Goal: Find specific page/section: Find specific page/section

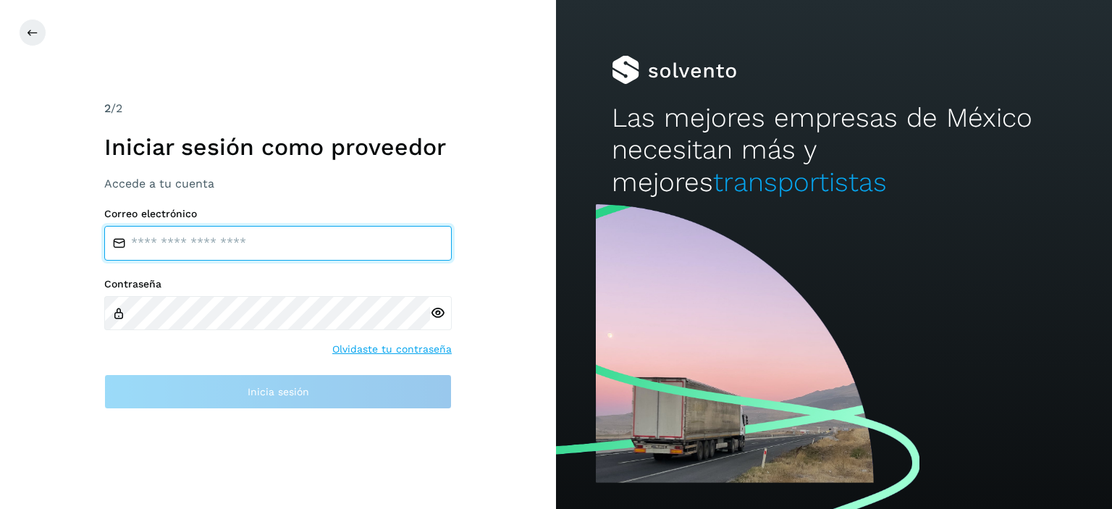
click at [298, 243] on input "email" at bounding box center [278, 243] width 348 height 35
type input "**********"
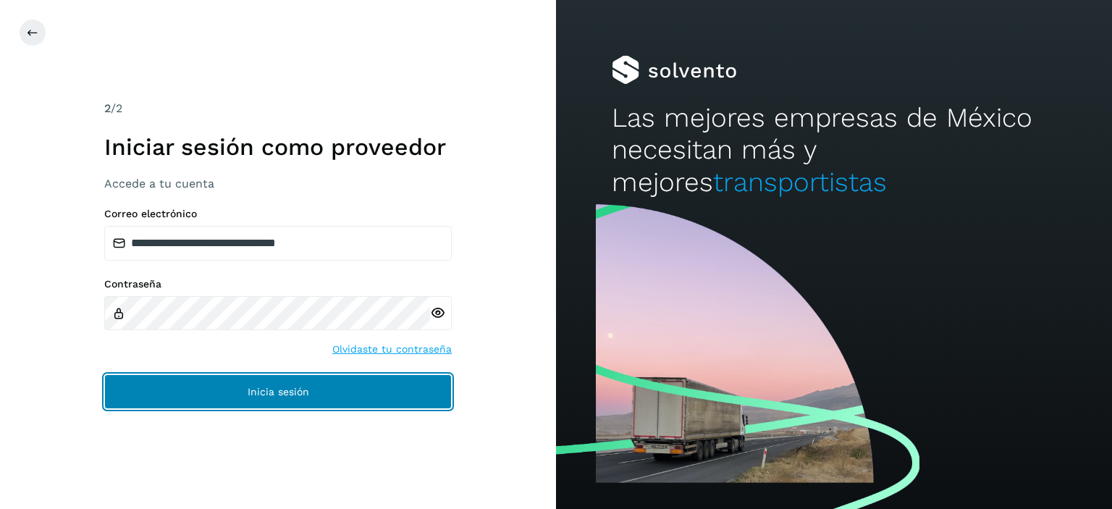
click at [261, 382] on button "Inicia sesión" at bounding box center [278, 391] width 348 height 35
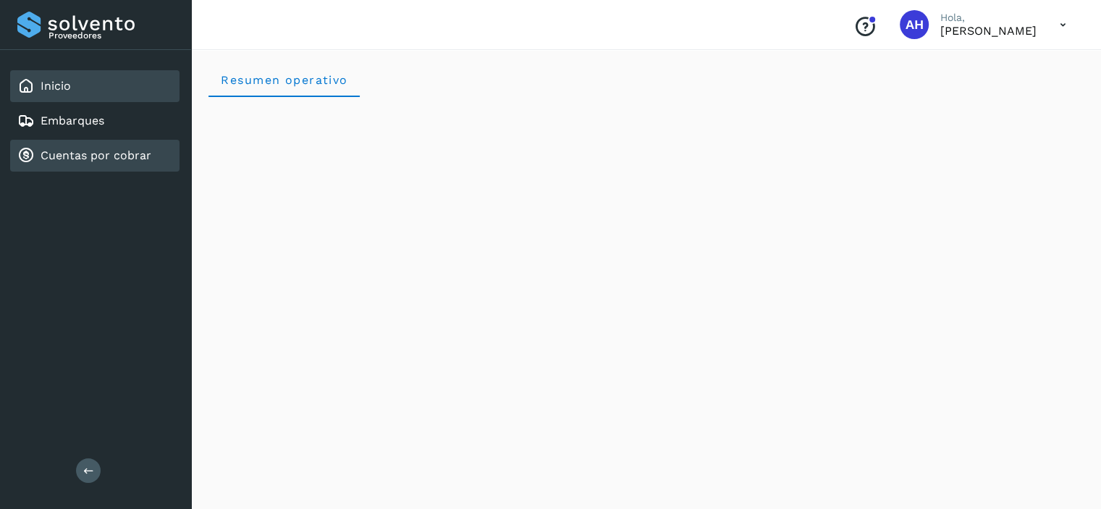
click at [64, 156] on link "Cuentas por cobrar" at bounding box center [96, 155] width 111 height 14
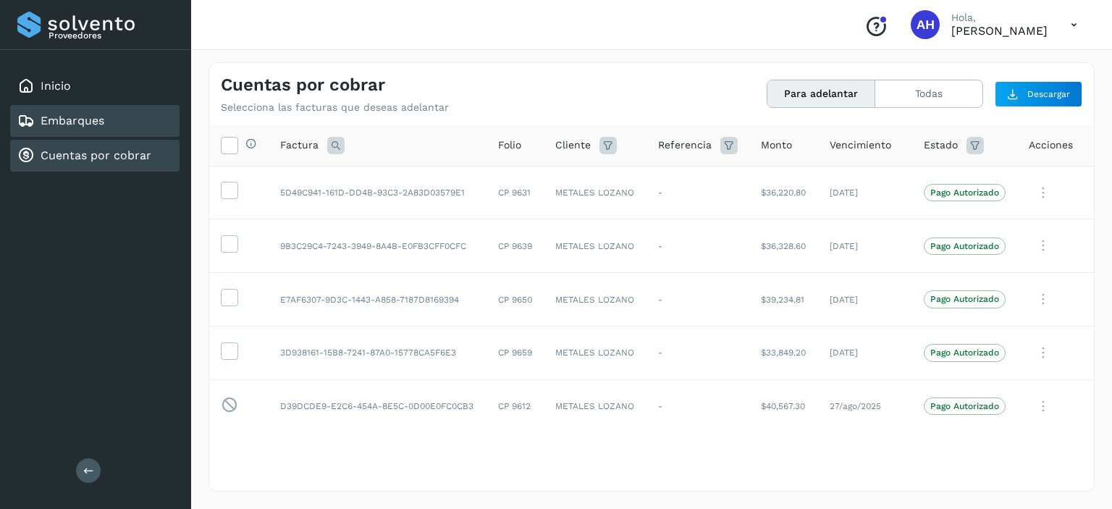
click at [72, 121] on link "Embarques" at bounding box center [73, 121] width 64 height 14
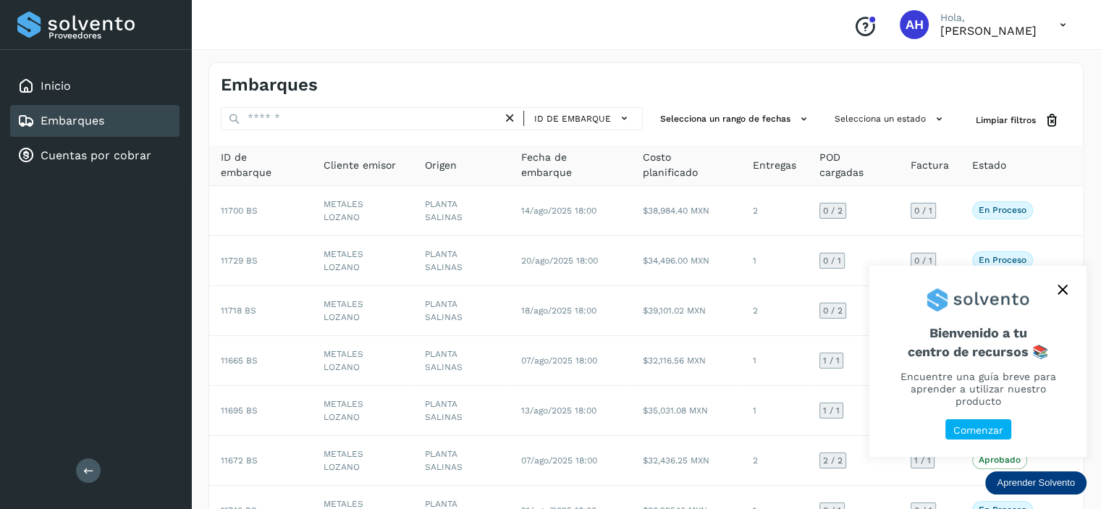
click at [1062, 295] on icon "close," at bounding box center [1062, 289] width 9 height 9
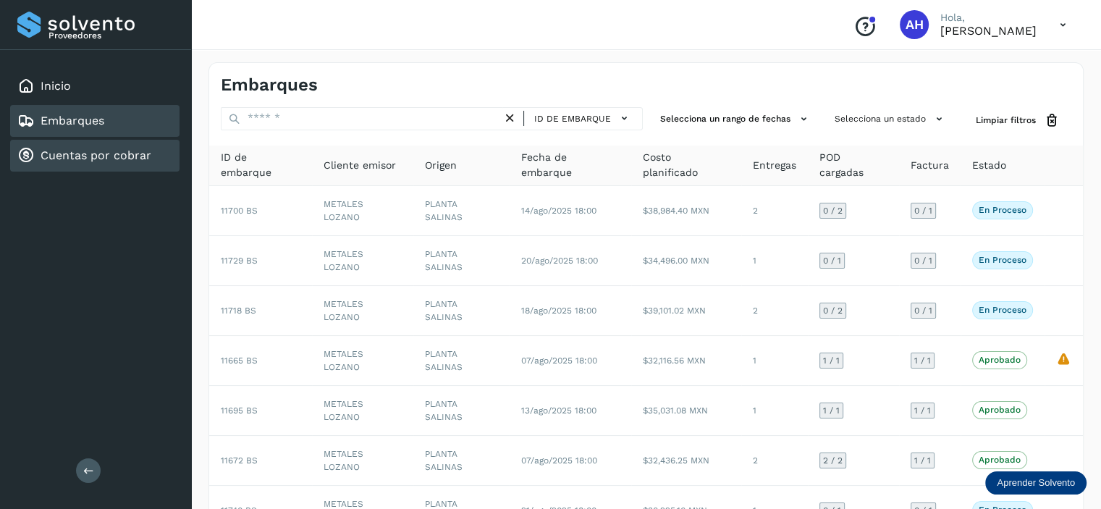
click at [67, 159] on link "Cuentas por cobrar" at bounding box center [96, 155] width 111 height 14
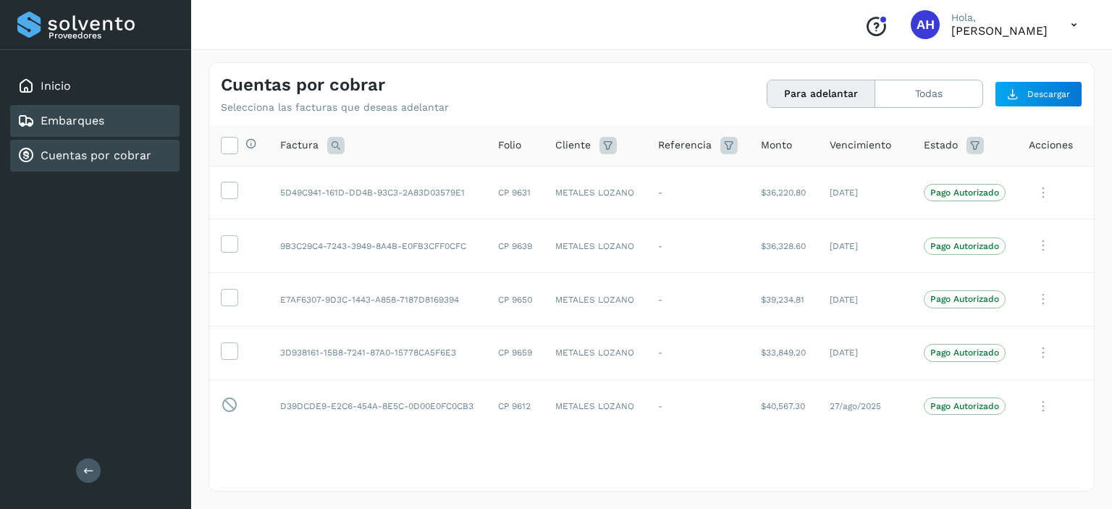
click at [93, 127] on div "Embarques" at bounding box center [60, 120] width 87 height 17
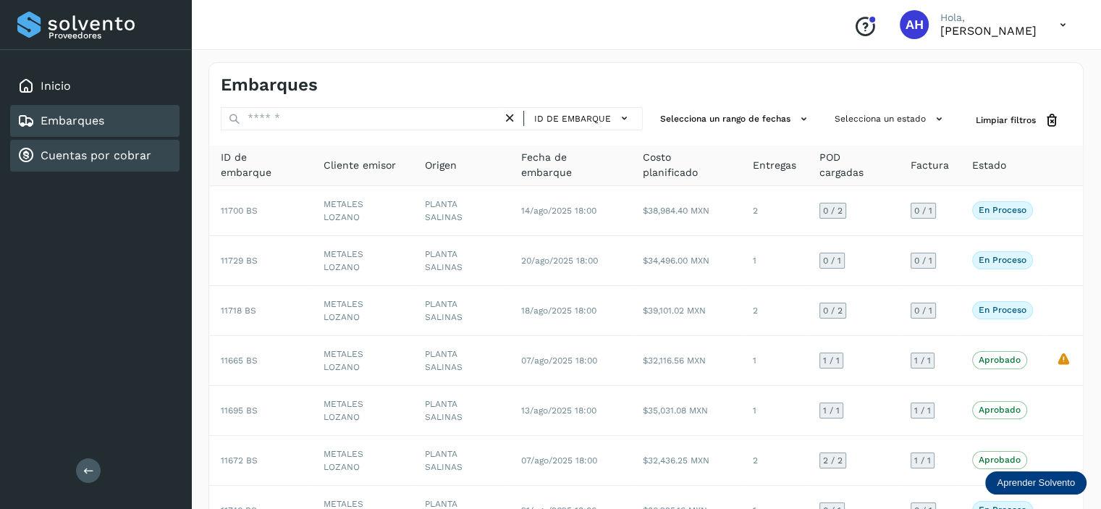
click at [122, 161] on div "Cuentas por cobrar" at bounding box center [84, 155] width 134 height 17
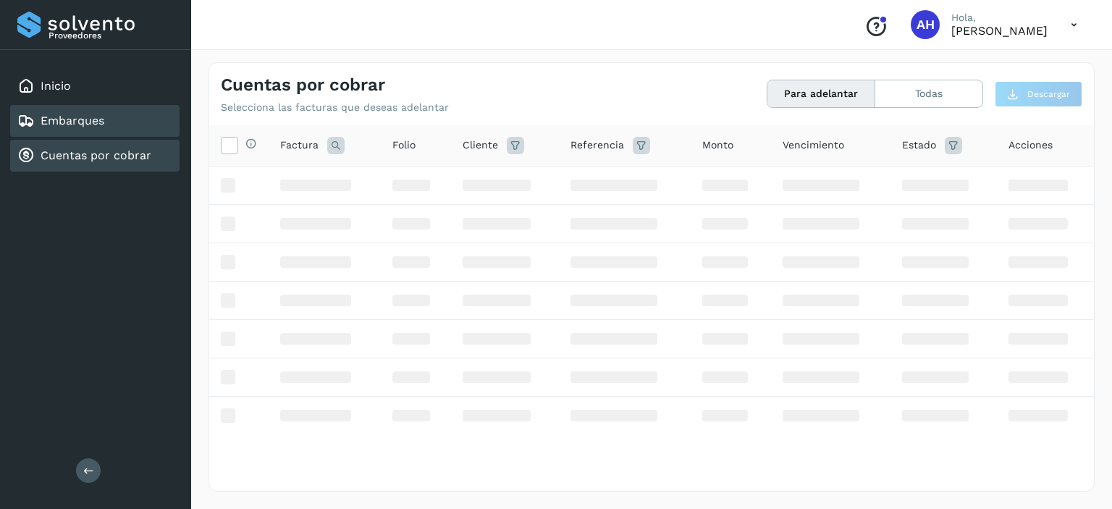
click at [85, 120] on link "Embarques" at bounding box center [73, 121] width 64 height 14
